Goal: Task Accomplishment & Management: Manage account settings

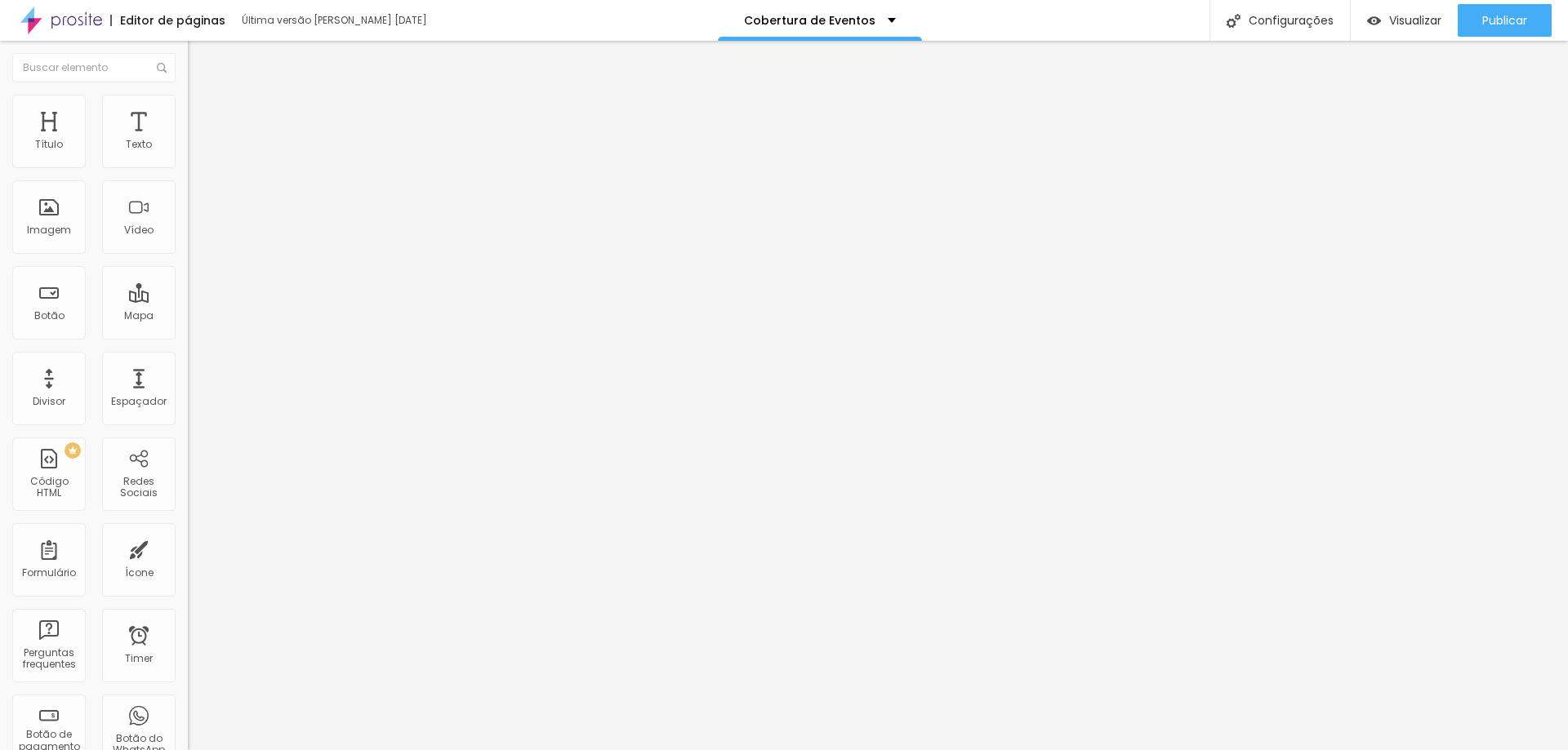
click at [188, 141] on span "Trocar imagem" at bounding box center [232, 134] width 89 height 14
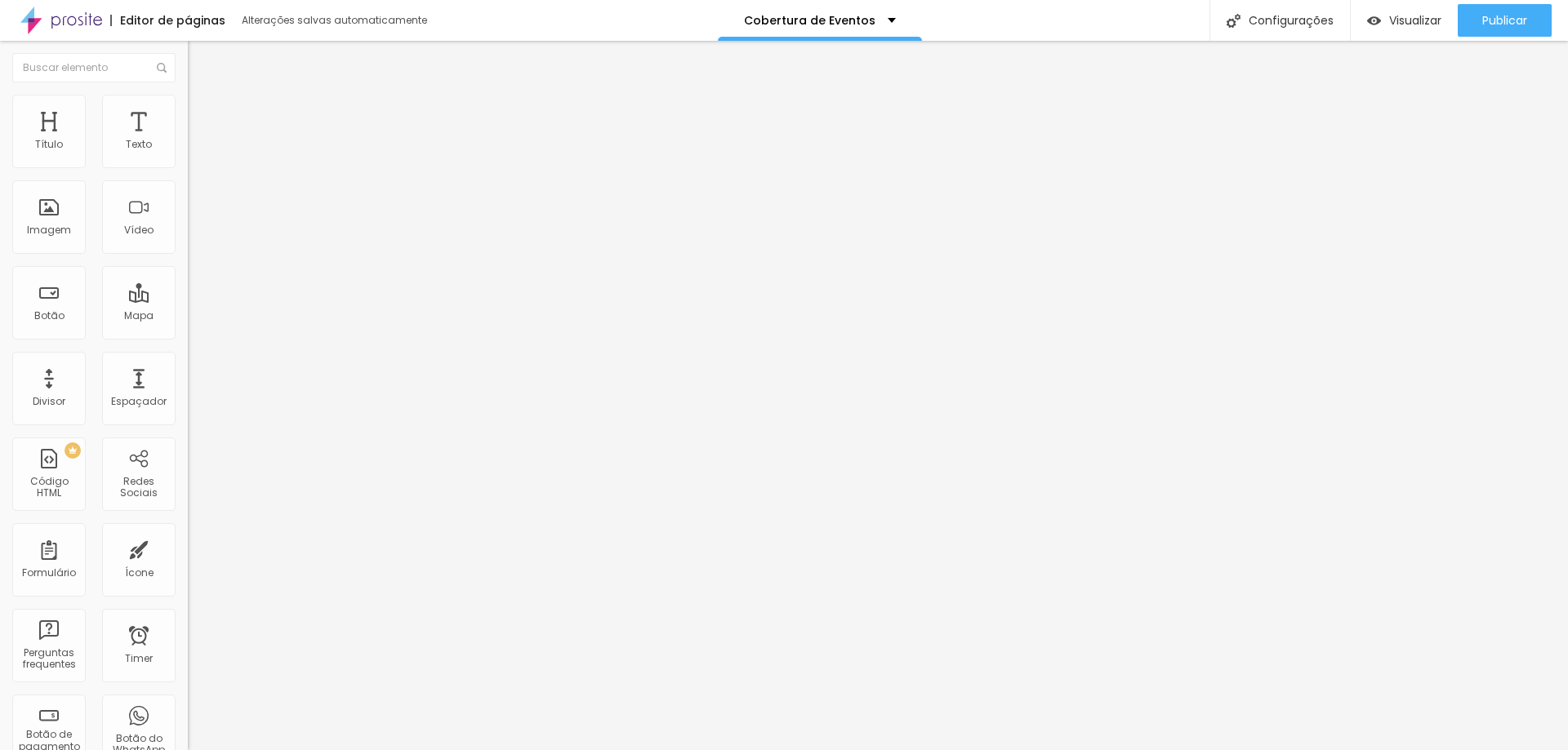
click at [188, 141] on span "Trocar imagem" at bounding box center [232, 134] width 89 height 14
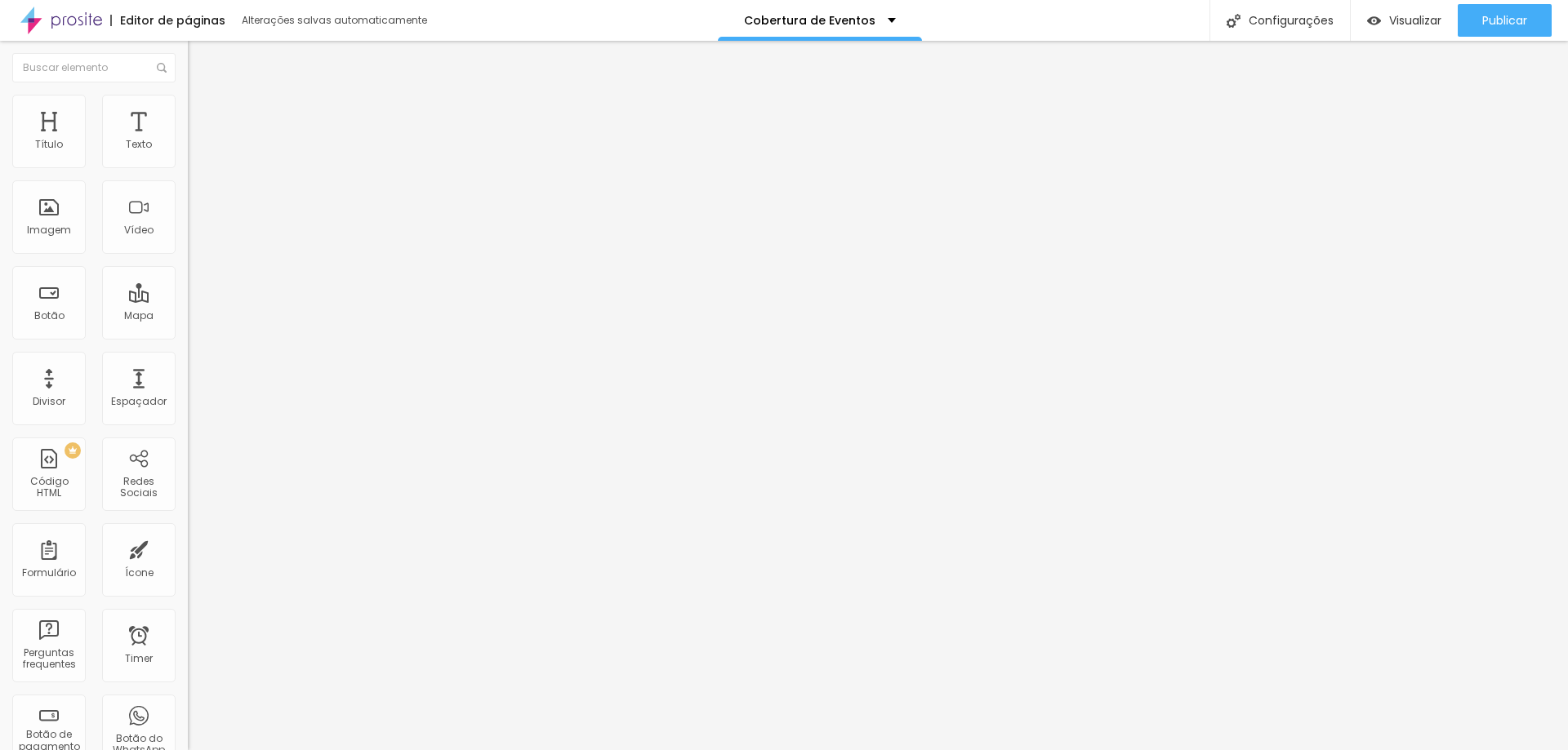
click at [188, 141] on span "Trocar imagem" at bounding box center [232, 134] width 89 height 14
click at [1494, 16] on span "Publicar" at bounding box center [1505, 20] width 45 height 13
